Goal: Use online tool/utility: Use online tool/utility

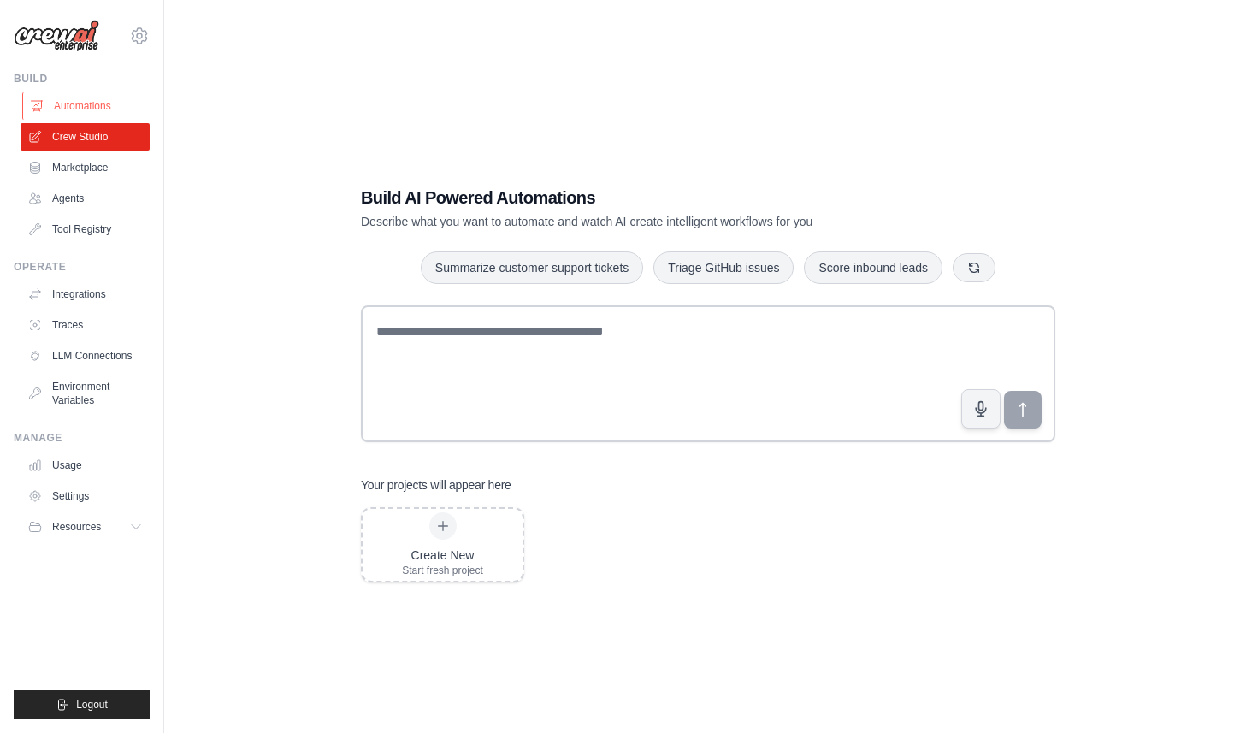
click at [62, 97] on link "Automations" at bounding box center [86, 105] width 129 height 27
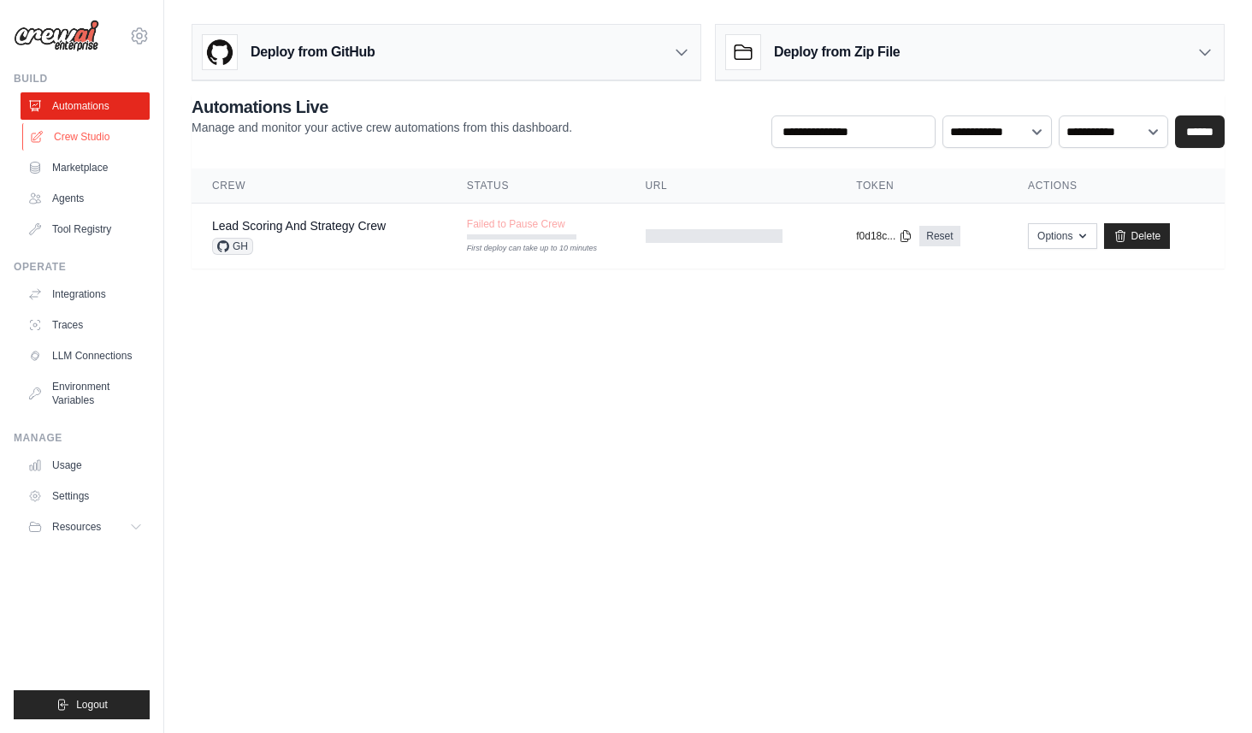
click at [91, 139] on link "Crew Studio" at bounding box center [86, 136] width 129 height 27
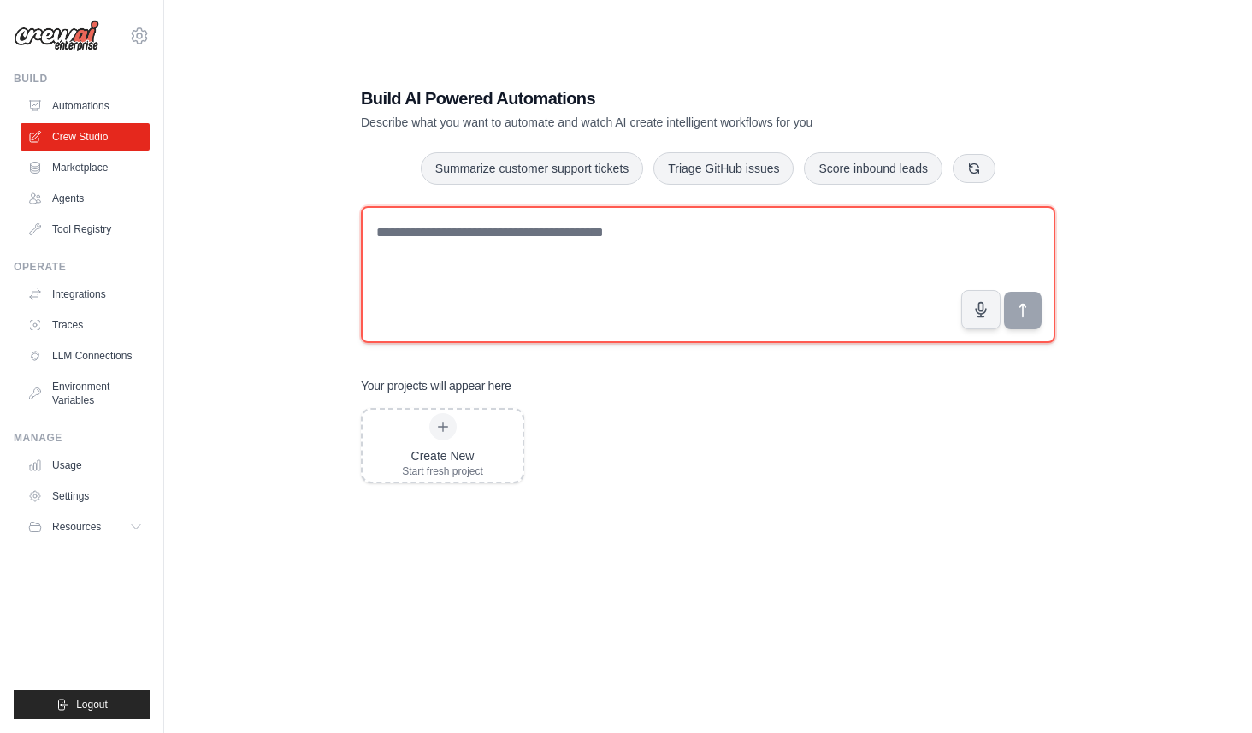
click at [611, 233] on textarea at bounding box center [708, 274] width 694 height 137
type textarea "**********"
